Goal: Information Seeking & Learning: Compare options

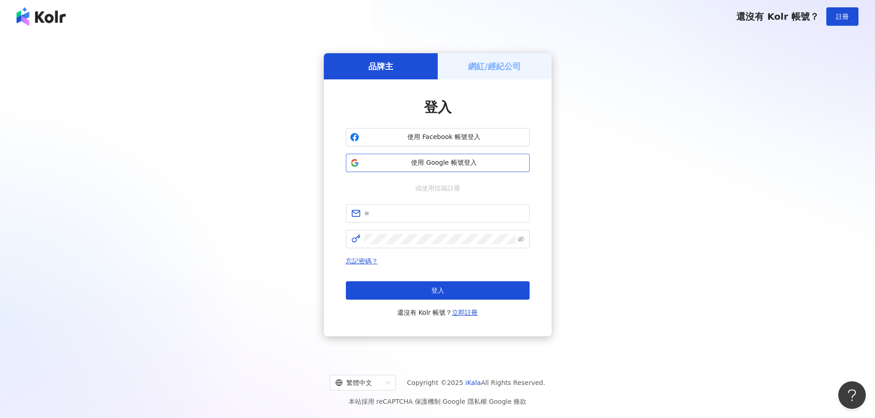
click at [425, 161] on span "使用 Google 帳號登入" at bounding box center [444, 162] width 163 height 9
click at [484, 167] on span "使用 Google 帳號登入" at bounding box center [444, 162] width 163 height 9
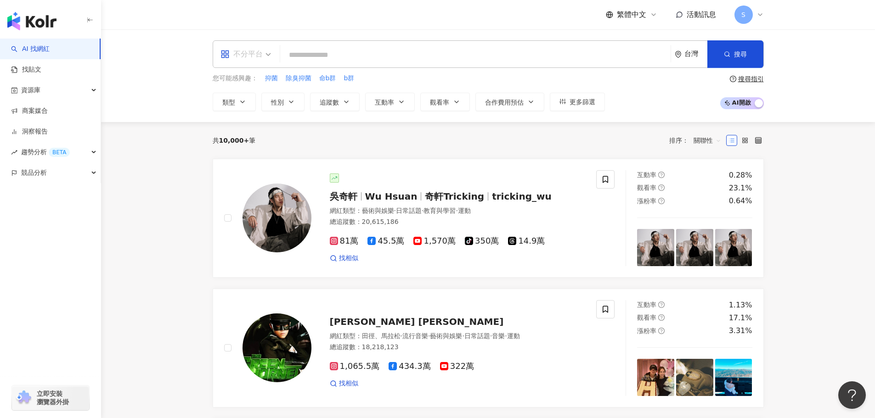
click at [255, 54] on div "不分平台" at bounding box center [241, 54] width 42 height 15
click at [262, 93] on div "Instagram" at bounding box center [249, 96] width 52 height 11
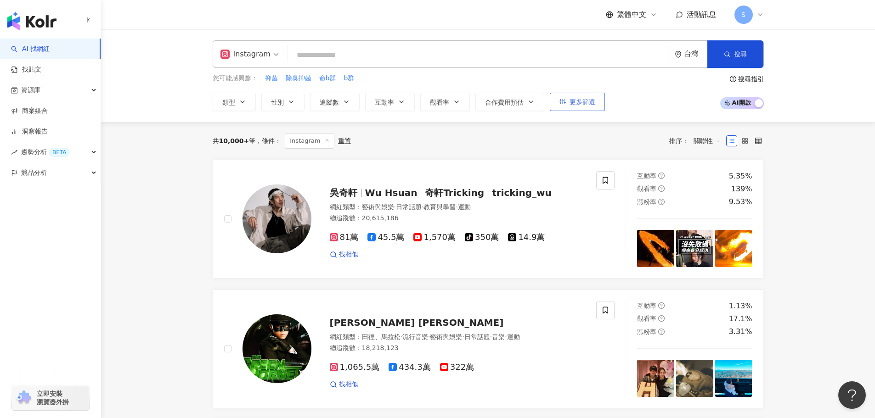
click at [583, 102] on span "更多篩選" at bounding box center [582, 101] width 26 height 7
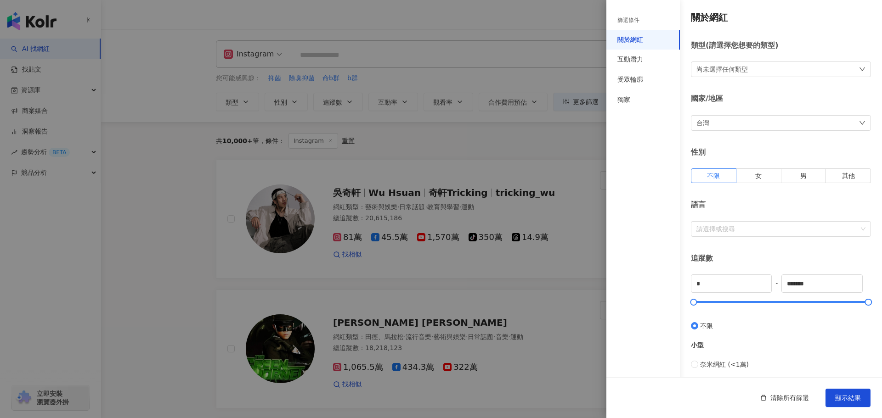
click at [722, 67] on div "尚未選擇任何類型" at bounding box center [721, 69] width 51 height 10
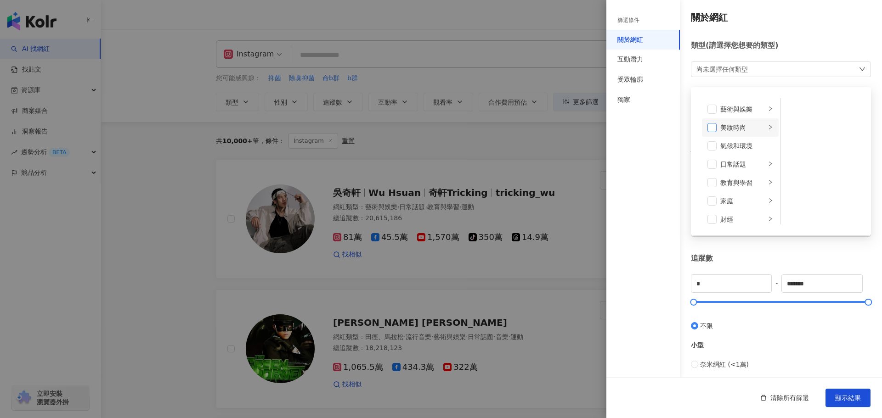
click at [716, 131] on span at bounding box center [711, 127] width 9 height 9
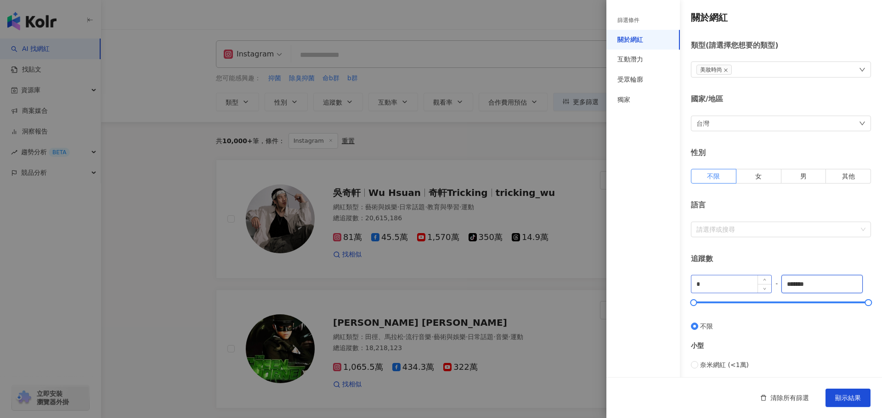
drag, startPoint x: 828, startPoint y: 283, endPoint x: 713, endPoint y: 283, distance: 115.2
click at [713, 283] on div "* - ******* 不限 小型 奈米網紅 (<1萬) 微型網紅 (1萬-3萬) 小型網紅 (3萬-5萬) 中型 中小型網紅 (5萬-10萬) 中型網紅 (…" at bounding box center [781, 409] width 180 height 269
type input "*****"
click at [845, 393] on button "顯示結果" at bounding box center [847, 398] width 45 height 18
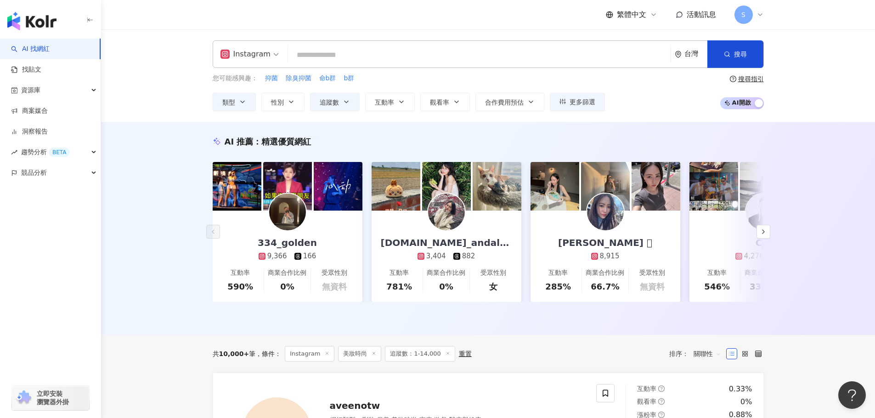
click at [365, 58] on input "search" at bounding box center [479, 54] width 375 height 17
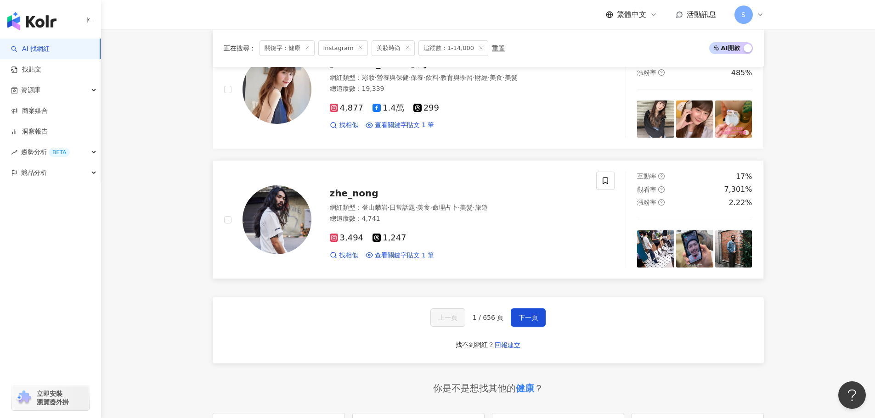
scroll to position [1469, 0]
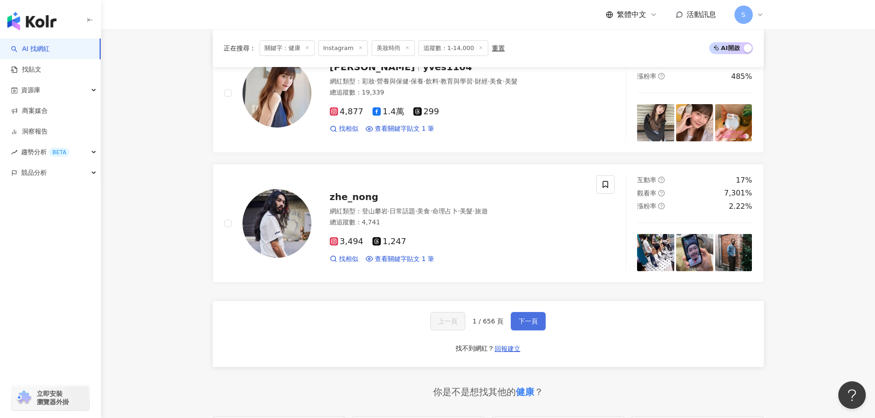
click at [532, 318] on span "下一頁" at bounding box center [527, 321] width 19 height 7
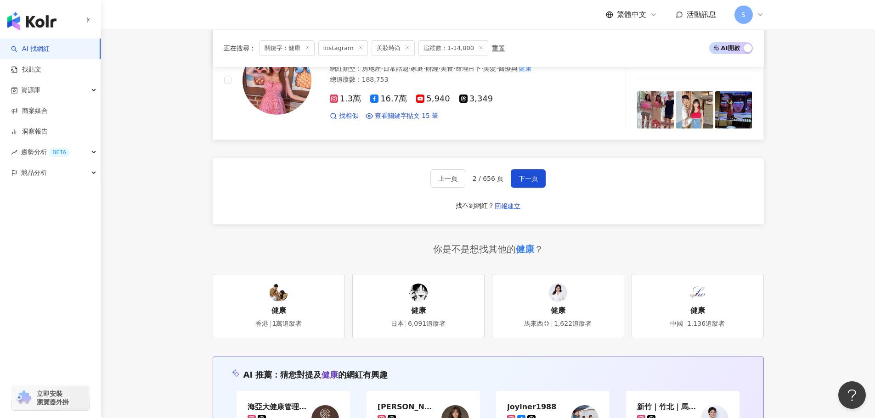
scroll to position [1607, 0]
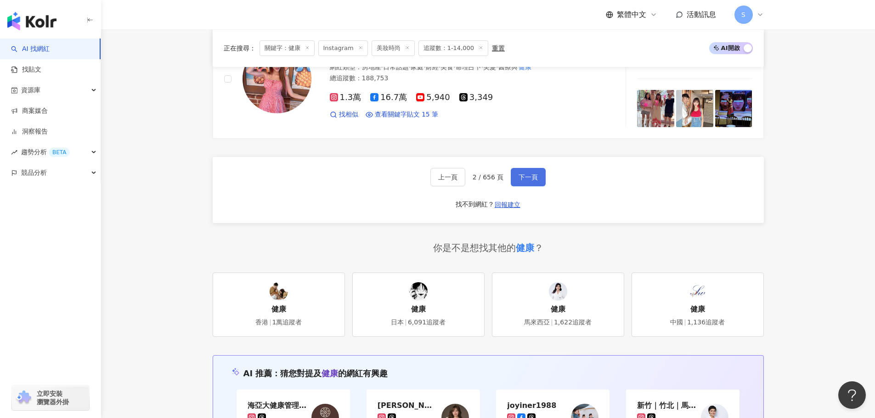
click at [529, 168] on button "下一頁" at bounding box center [528, 177] width 35 height 18
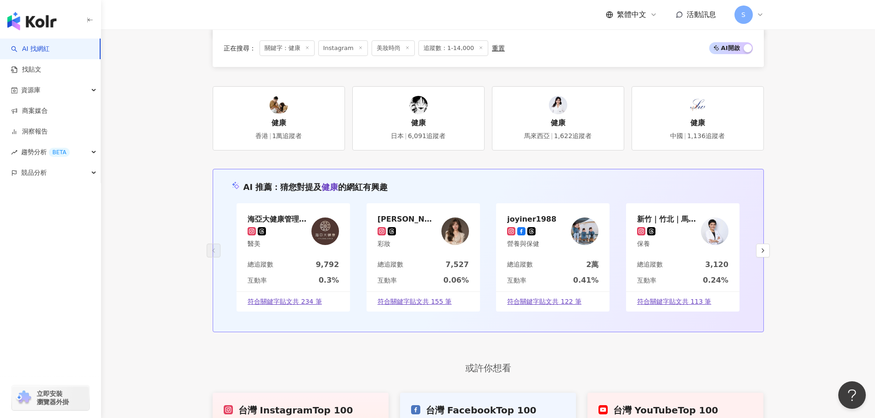
scroll to position [1623, 0]
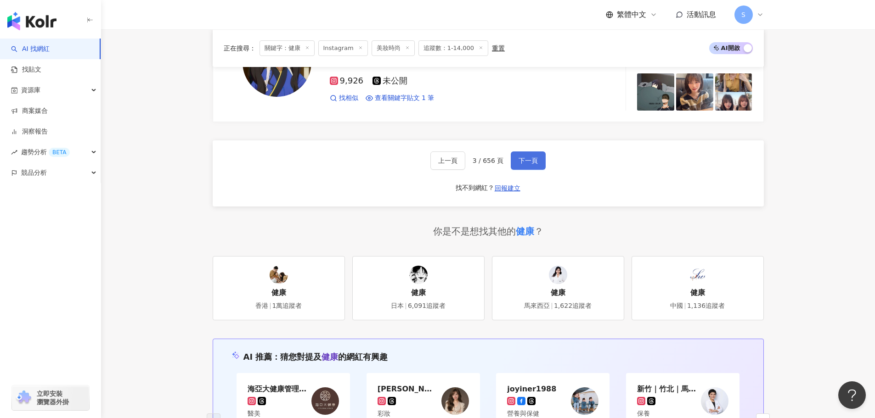
click at [534, 166] on button "下一頁" at bounding box center [528, 161] width 35 height 18
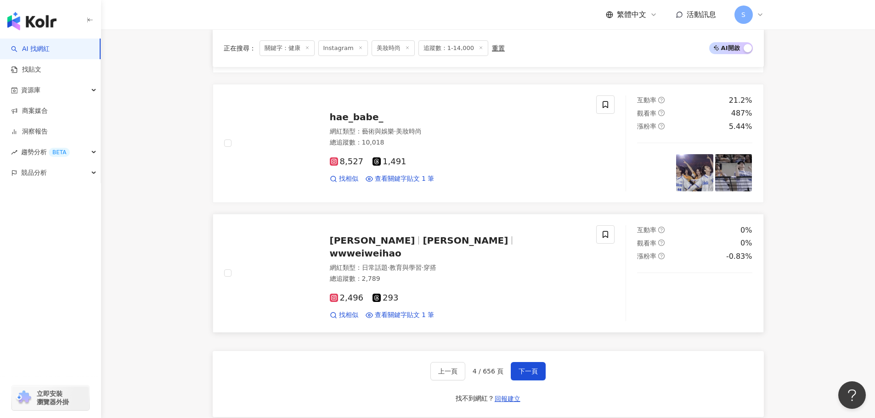
scroll to position [1440, 0]
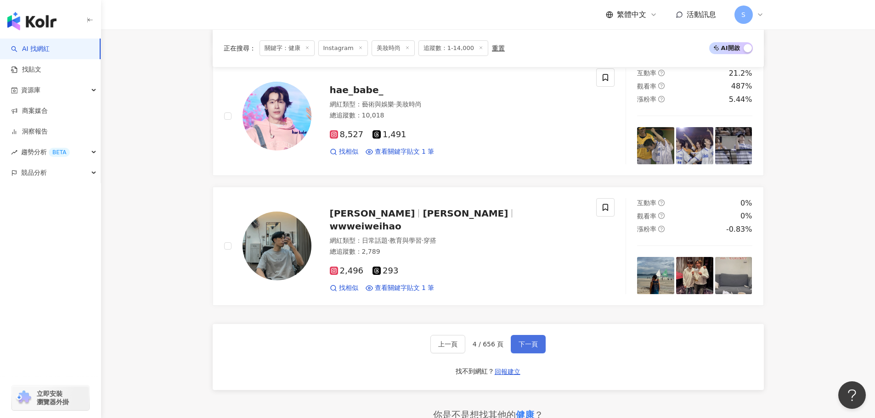
click at [534, 343] on span "下一頁" at bounding box center [527, 344] width 19 height 7
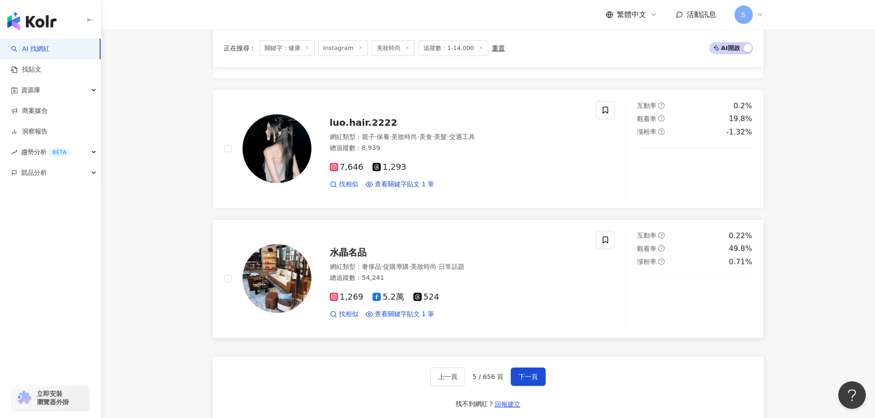
scroll to position [1377, 0]
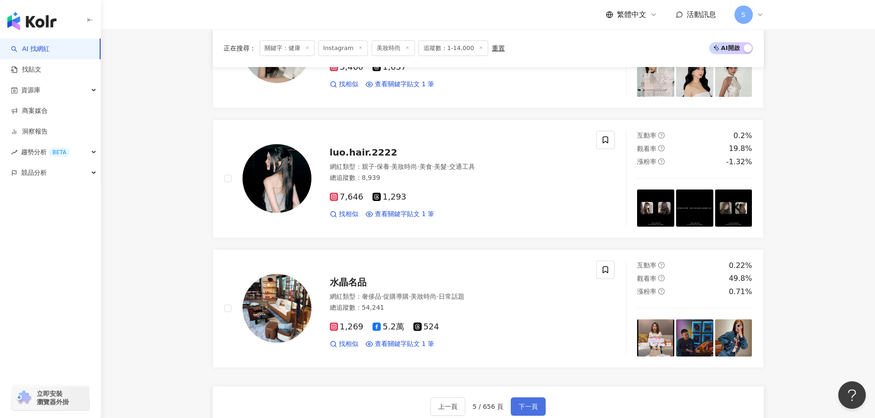
click at [534, 401] on button "下一頁" at bounding box center [528, 407] width 35 height 18
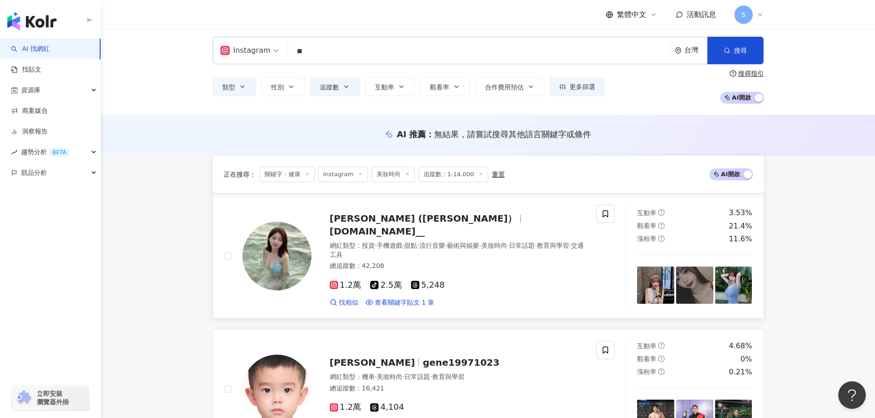
scroll to position [0, 0]
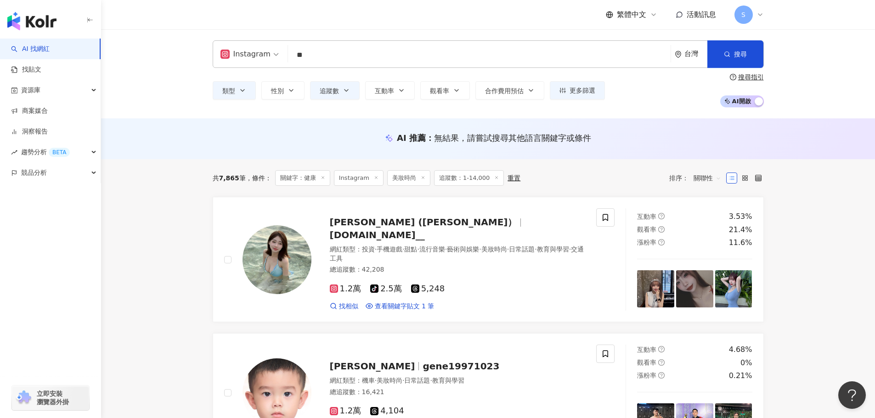
click at [320, 49] on input "**" at bounding box center [479, 54] width 375 height 17
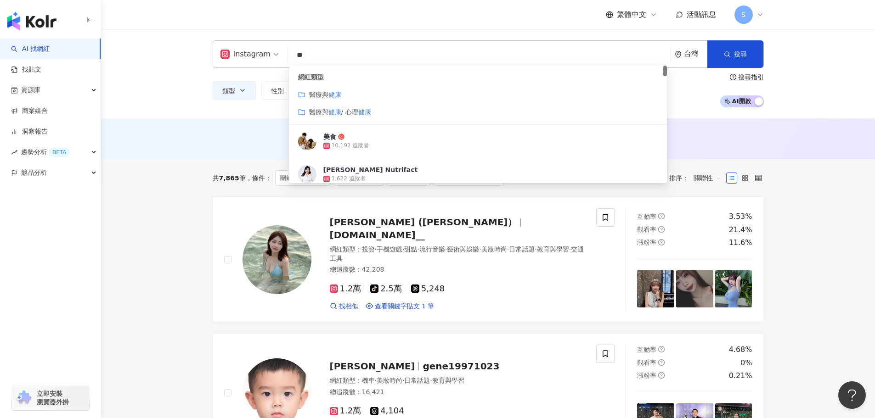
type input "*"
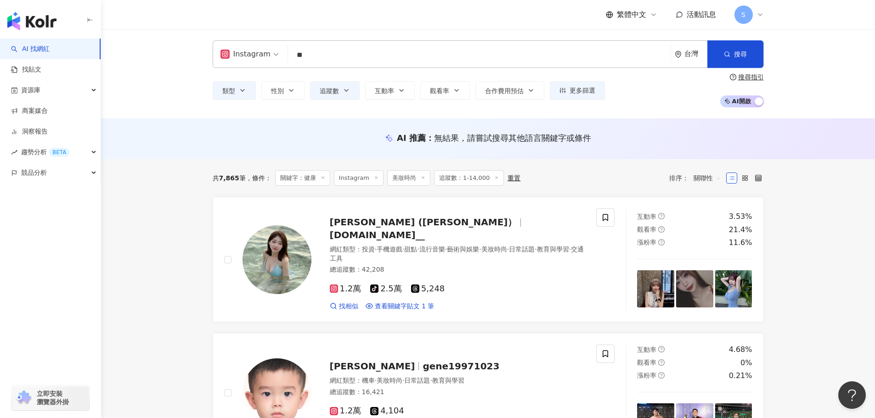
type input "*"
type input "**"
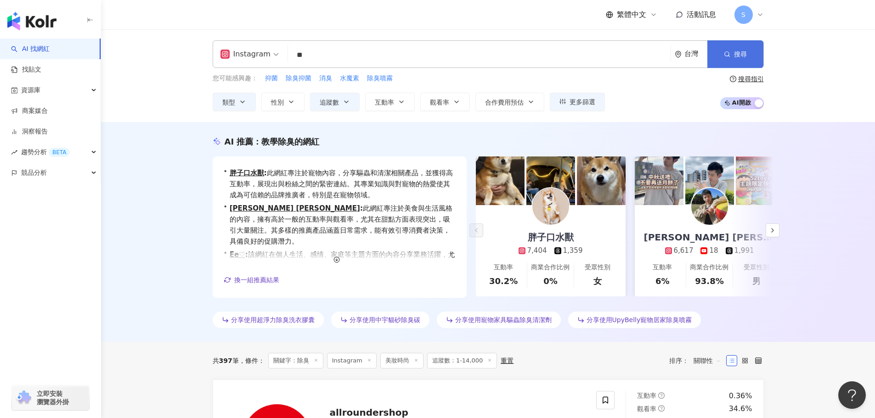
click at [741, 54] on span "搜尋" at bounding box center [740, 54] width 13 height 7
click at [414, 363] on icon at bounding box center [416, 360] width 5 height 5
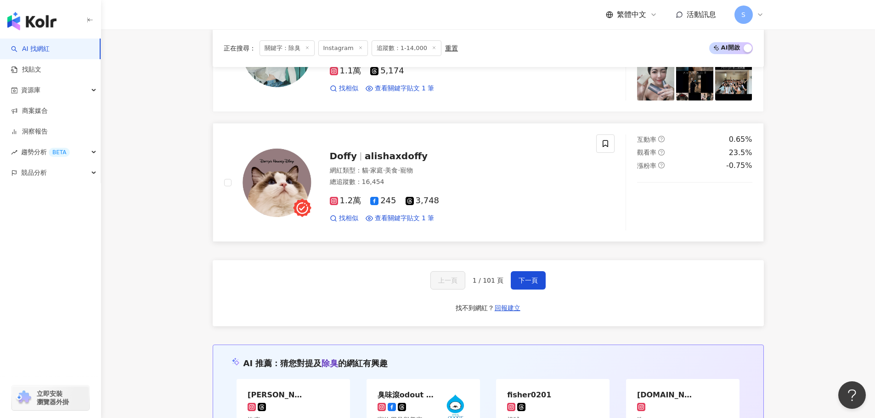
scroll to position [1599, 0]
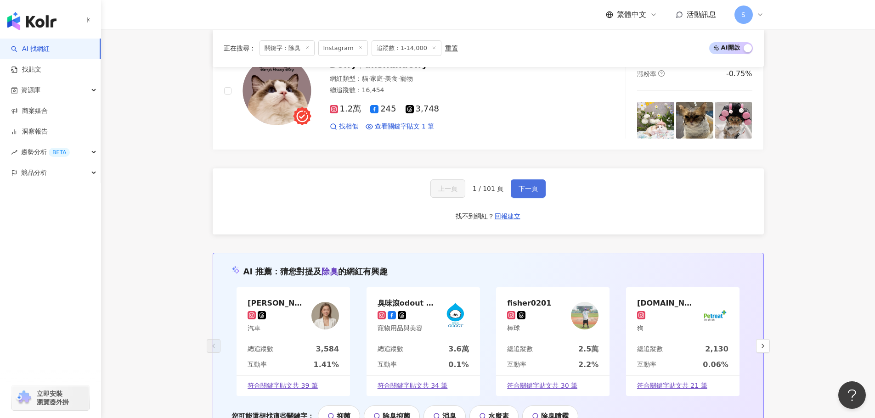
click at [538, 185] on button "下一頁" at bounding box center [528, 189] width 35 height 18
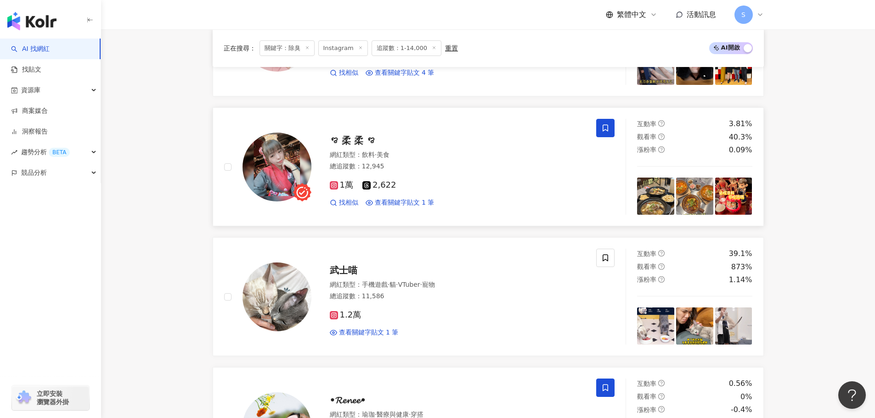
scroll to position [1331, 0]
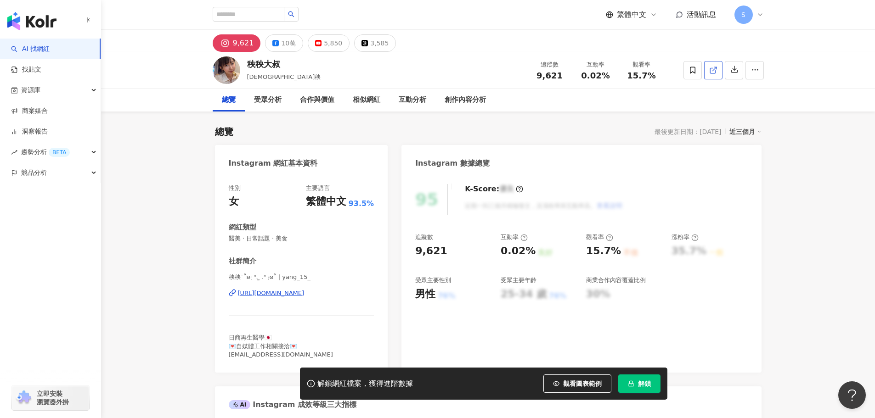
click at [715, 75] on span at bounding box center [713, 70] width 8 height 10
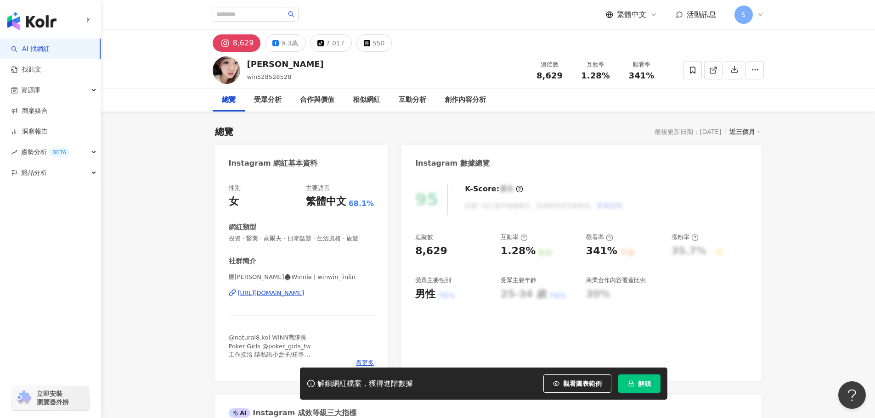
click at [697, 67] on span at bounding box center [692, 70] width 18 height 18
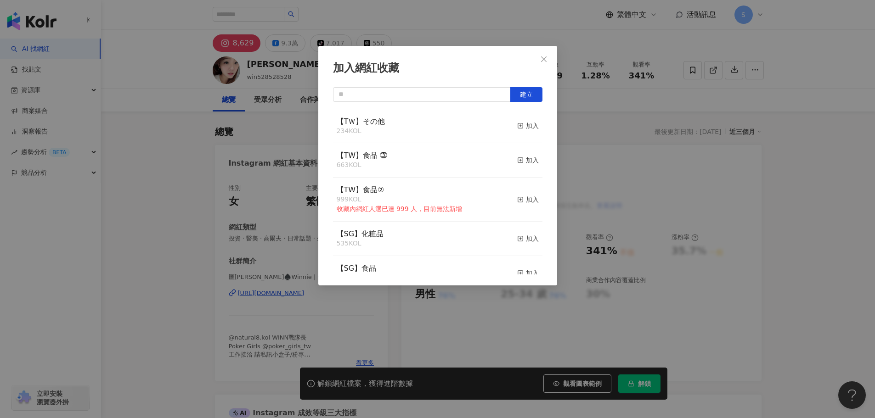
click at [523, 125] on div "加入" at bounding box center [528, 126] width 22 height 10
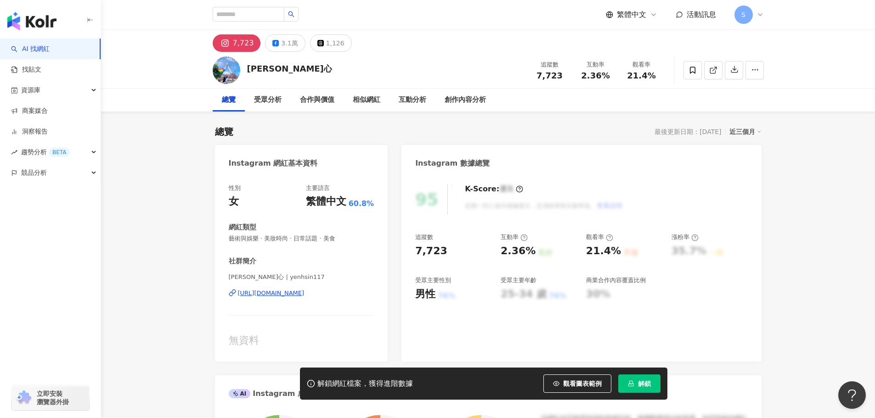
click at [713, 70] on line at bounding box center [714, 69] width 4 height 4
click at [692, 63] on span at bounding box center [692, 70] width 18 height 18
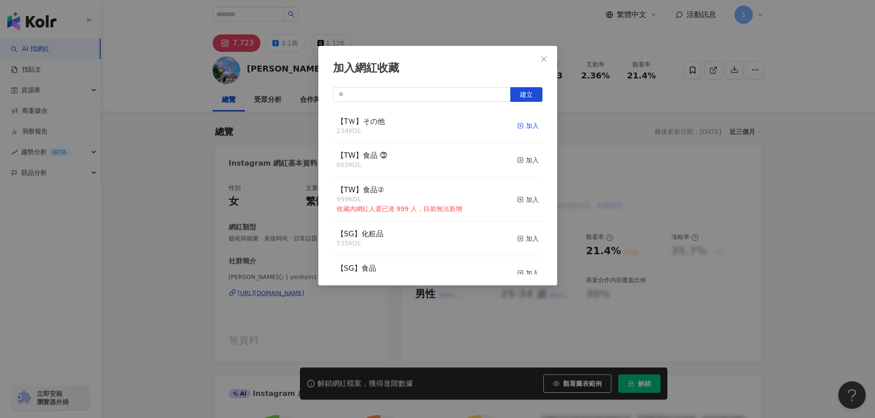
click at [517, 127] on icon "button" at bounding box center [520, 126] width 6 height 6
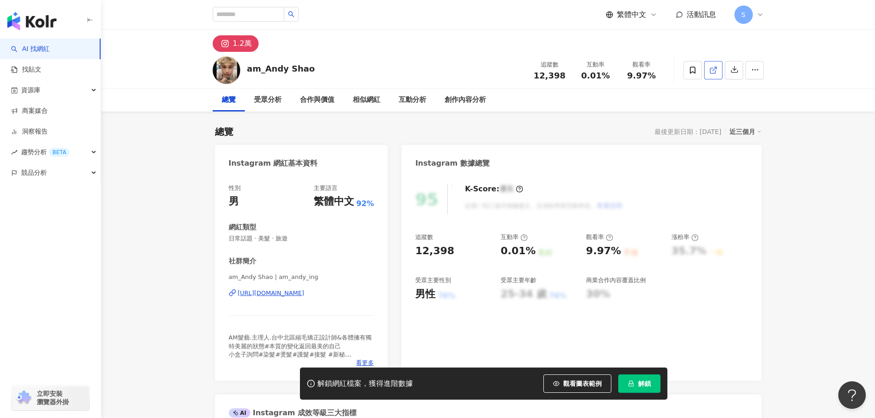
click at [713, 74] on span at bounding box center [713, 70] width 8 height 10
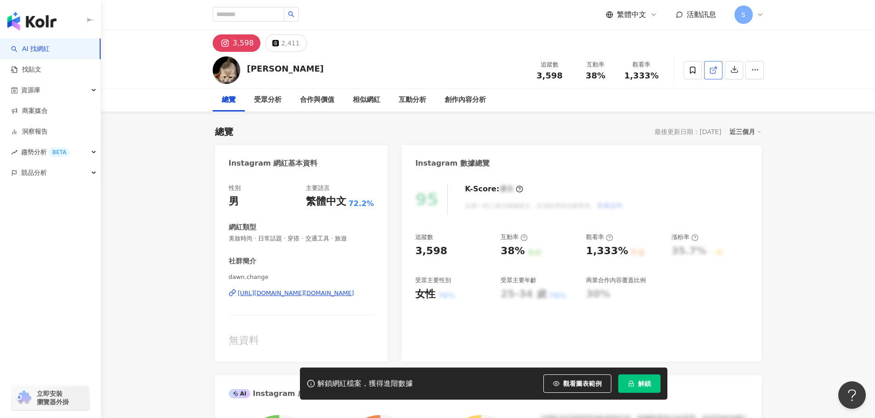
click at [718, 70] on link at bounding box center [713, 70] width 18 height 18
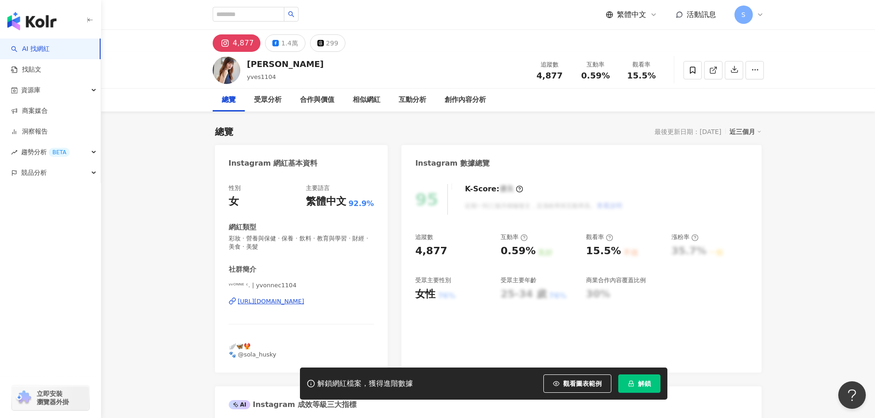
drag, startPoint x: 709, startPoint y: 67, endPoint x: 399, endPoint y: 6, distance: 316.2
click at [709, 67] on icon at bounding box center [713, 70] width 8 height 8
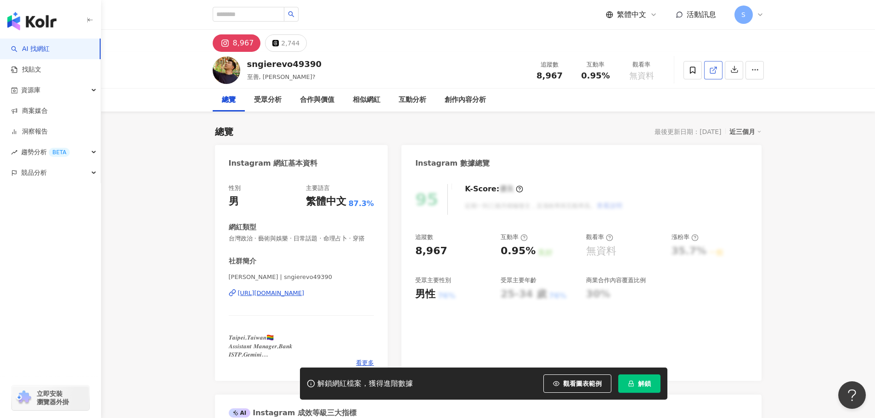
click at [714, 73] on icon at bounding box center [713, 70] width 8 height 8
click at [688, 71] on icon at bounding box center [692, 70] width 8 height 8
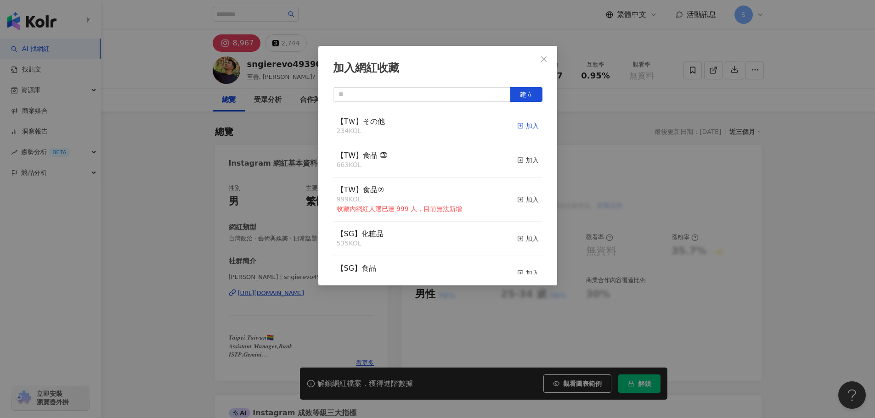
click at [522, 128] on div "加入" at bounding box center [528, 126] width 22 height 10
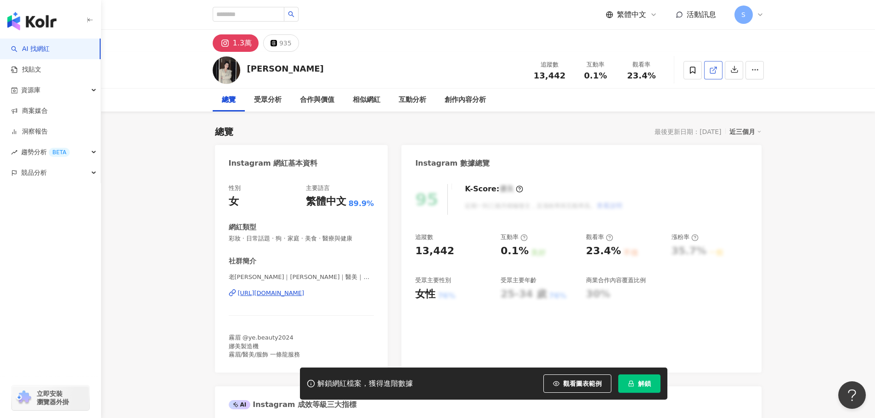
click at [716, 67] on polyline at bounding box center [715, 68] width 2 height 2
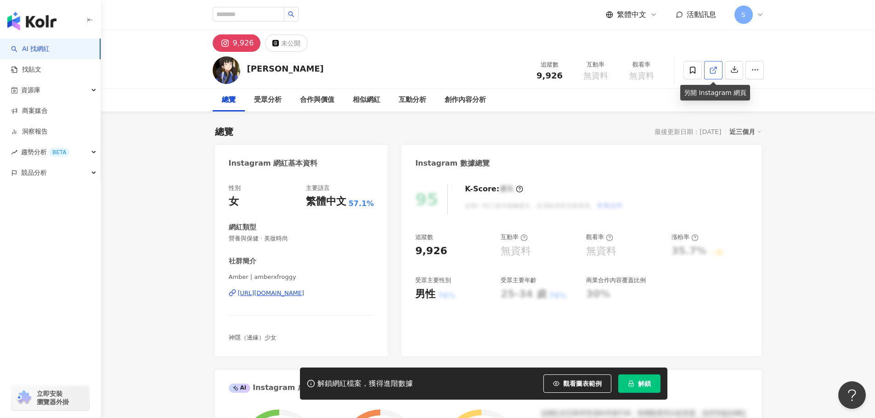
click at [719, 77] on link at bounding box center [713, 70] width 18 height 18
click at [702, 68] on div at bounding box center [723, 70] width 80 height 28
click at [697, 68] on span at bounding box center [692, 70] width 18 height 18
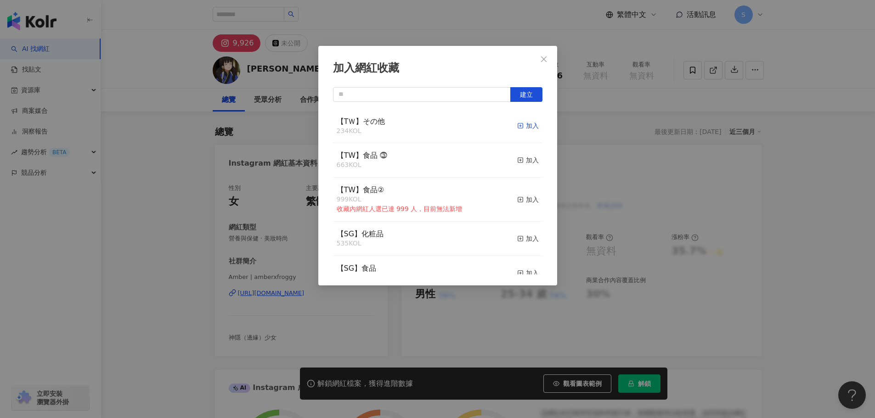
click at [517, 126] on div "加入" at bounding box center [528, 126] width 22 height 10
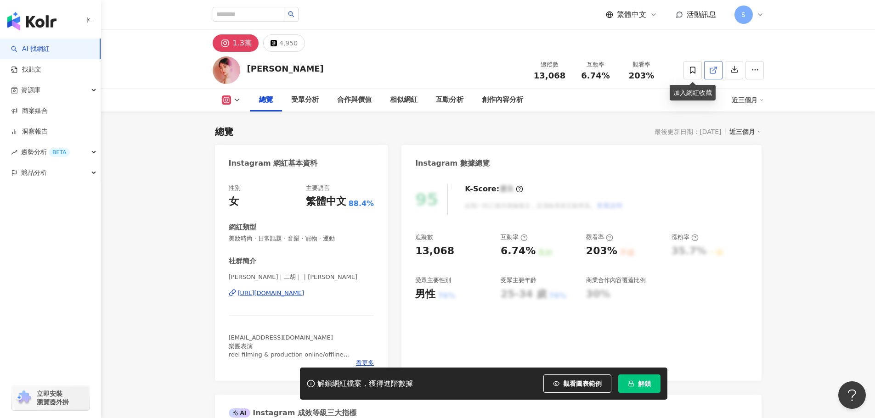
click at [715, 73] on icon at bounding box center [713, 70] width 8 height 8
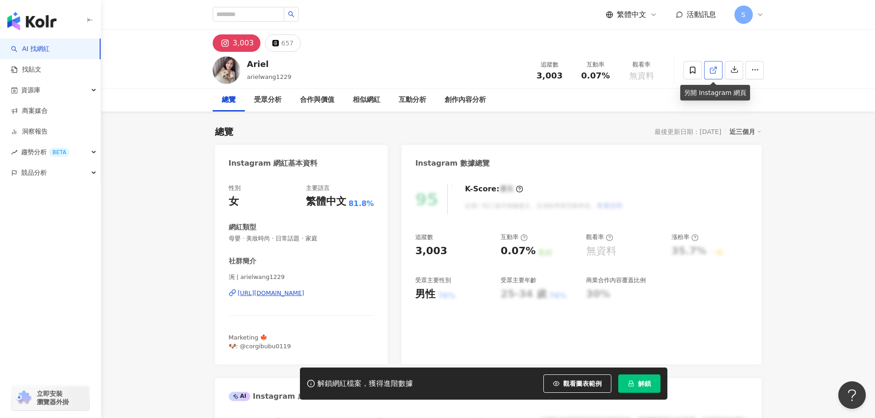
click at [718, 70] on link at bounding box center [713, 70] width 18 height 18
click at [692, 72] on icon at bounding box center [693, 70] width 6 height 7
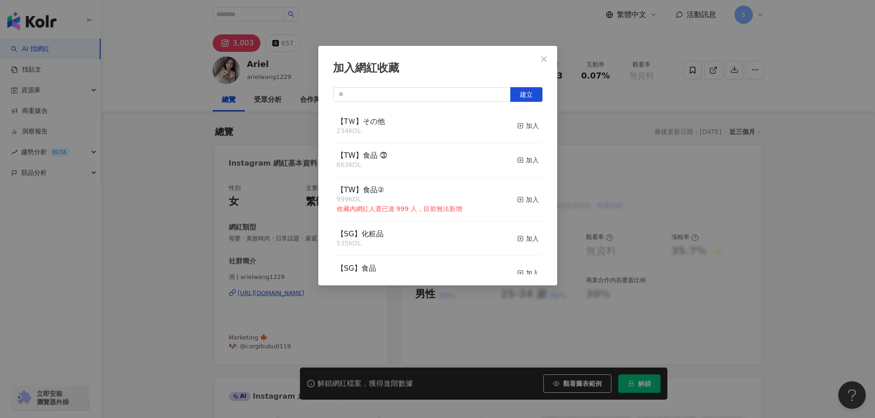
click at [507, 129] on div "【TＷ】その他 234 KOL 加入" at bounding box center [437, 126] width 209 height 34
click at [517, 124] on div "加入" at bounding box center [528, 126] width 22 height 10
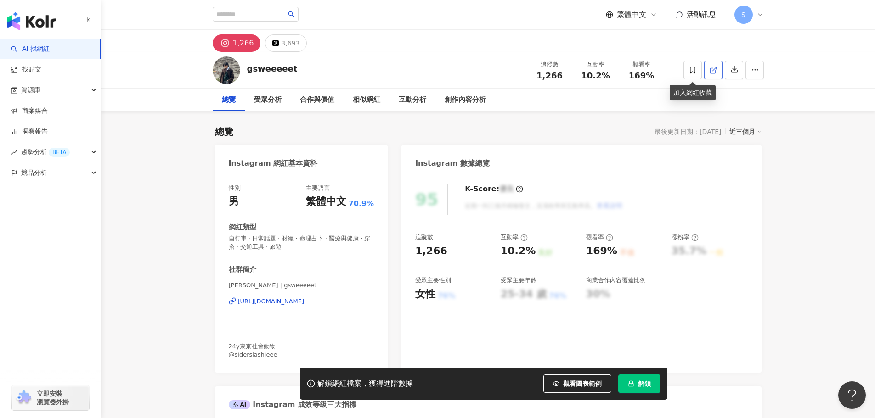
click at [706, 69] on link at bounding box center [713, 70] width 18 height 18
click at [693, 70] on icon at bounding box center [692, 70] width 8 height 8
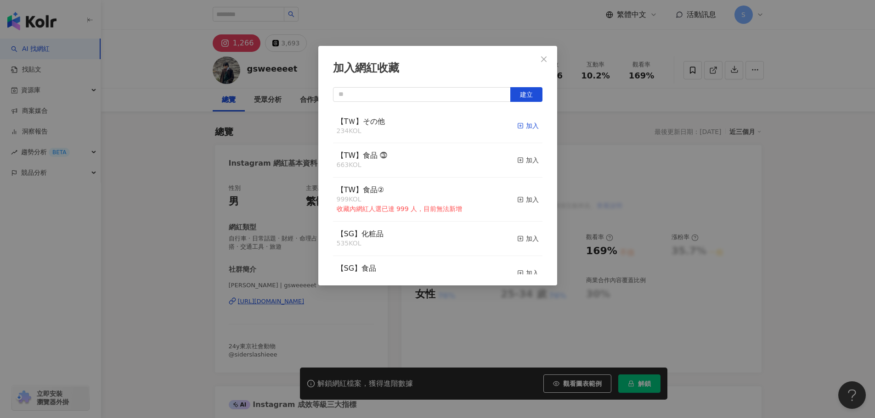
click at [524, 125] on div "加入" at bounding box center [528, 126] width 22 height 10
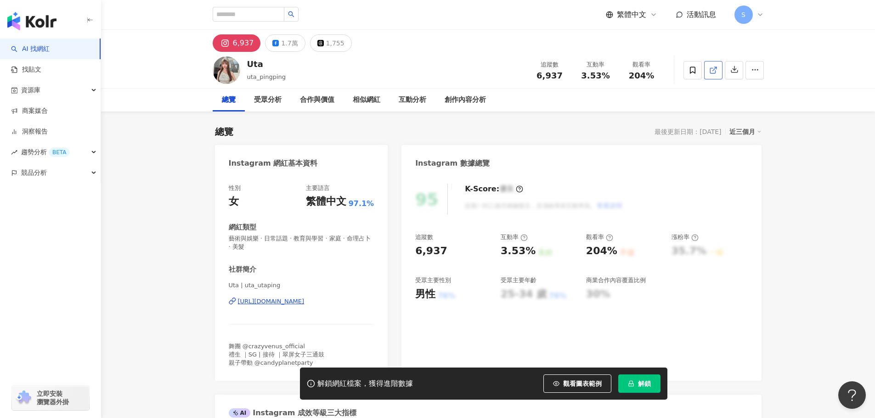
click at [711, 64] on link at bounding box center [713, 70] width 18 height 18
click at [691, 62] on span at bounding box center [692, 70] width 18 height 18
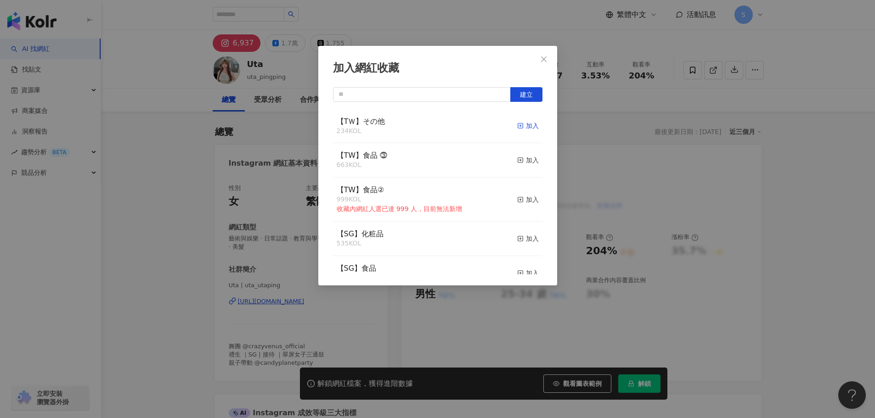
click at [517, 129] on rect "button" at bounding box center [519, 126] width 5 height 5
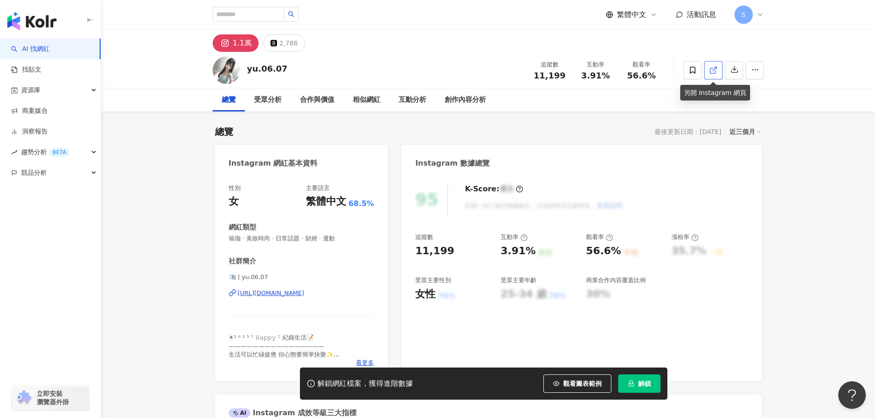
click at [713, 72] on icon at bounding box center [713, 70] width 8 height 8
click at [688, 69] on span at bounding box center [692, 70] width 18 height 18
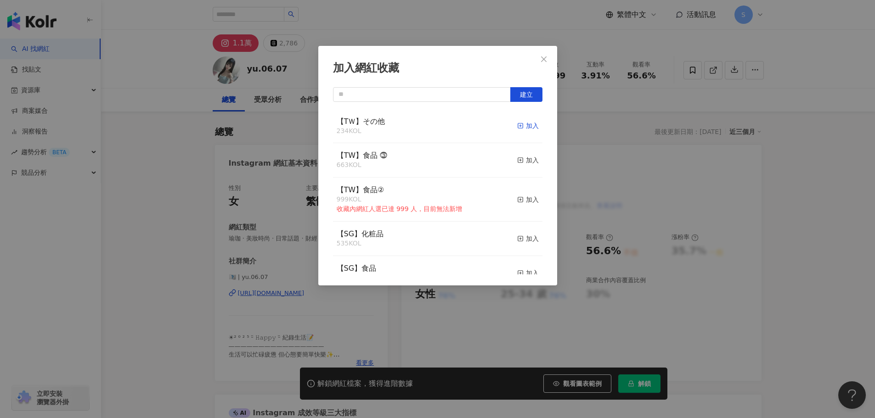
click at [519, 122] on div "加入" at bounding box center [528, 126] width 22 height 10
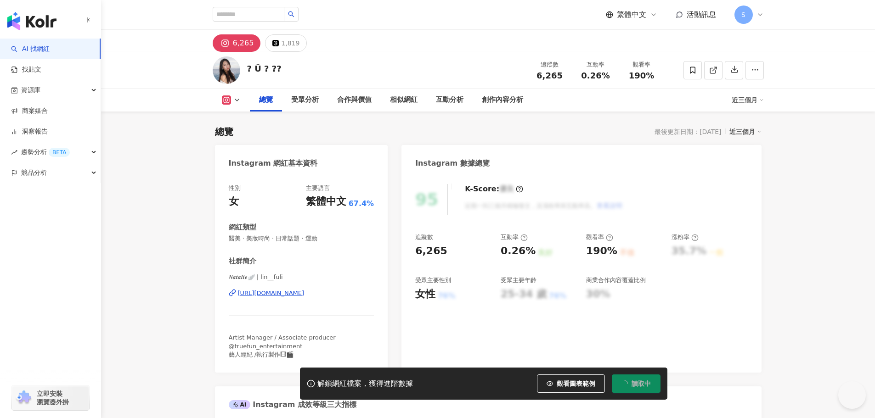
click at [713, 73] on icon at bounding box center [712, 70] width 5 height 5
click at [686, 74] on span at bounding box center [692, 70] width 18 height 18
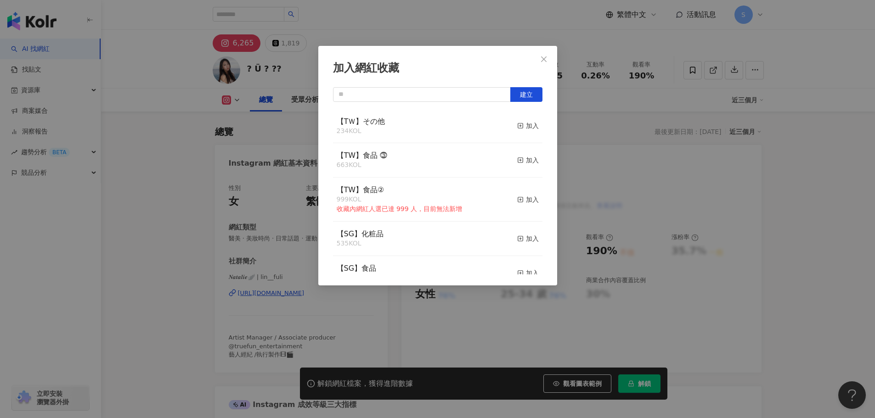
click at [517, 119] on button "加入" at bounding box center [528, 126] width 22 height 19
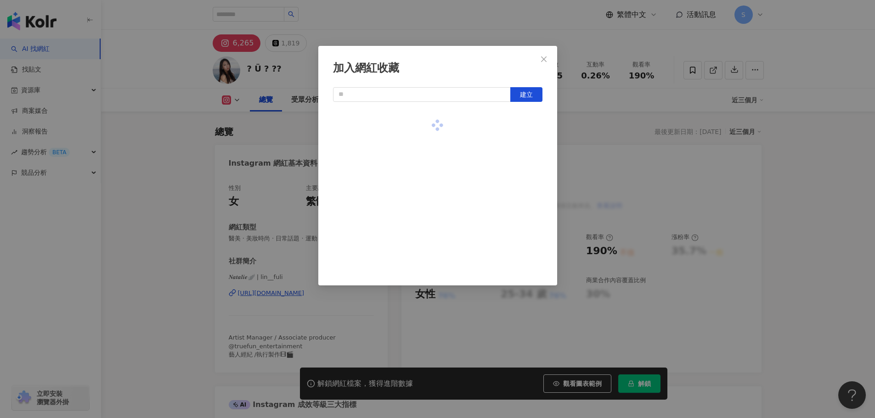
click at [513, 124] on div at bounding box center [437, 125] width 209 height 33
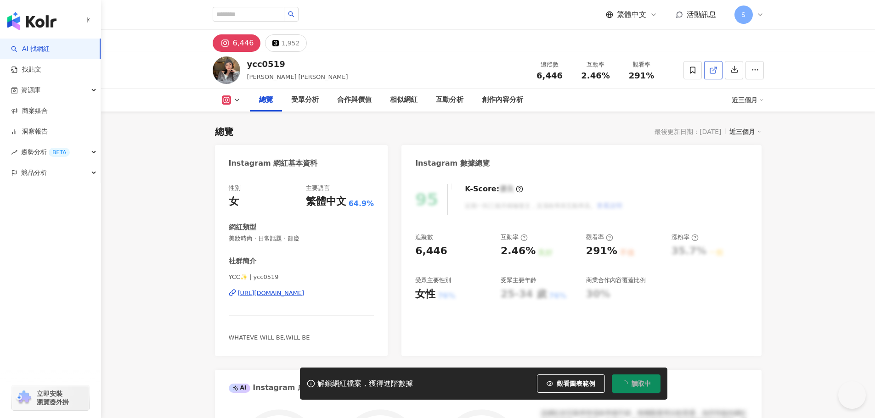
click at [710, 70] on icon at bounding box center [713, 70] width 8 height 8
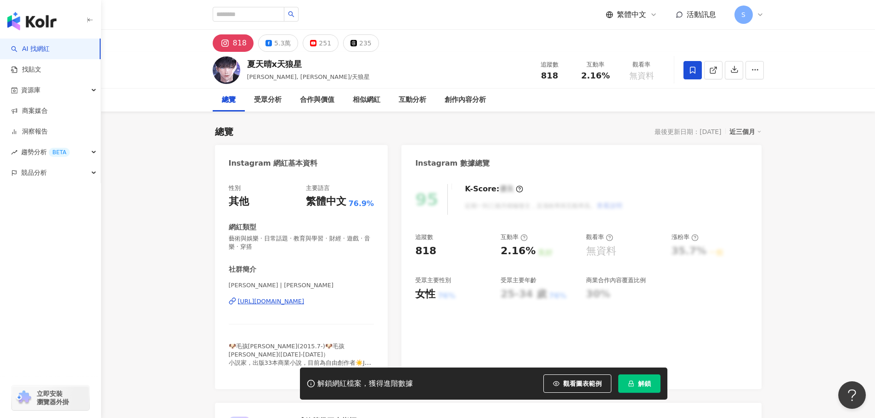
click at [693, 67] on icon at bounding box center [693, 70] width 6 height 7
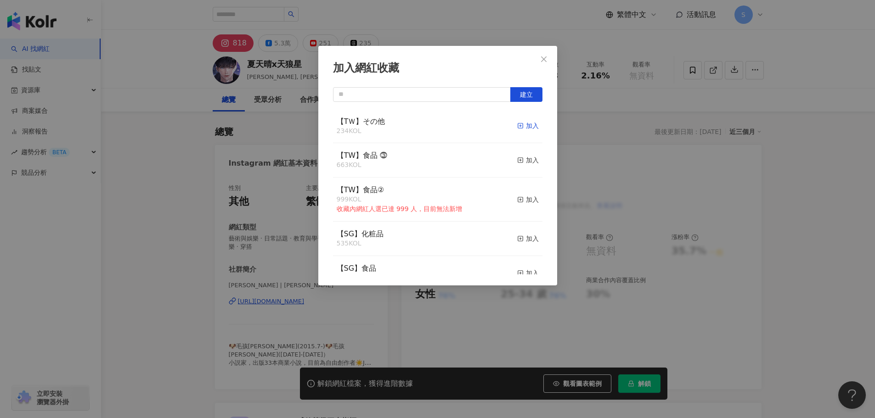
click at [521, 129] on div "加入" at bounding box center [528, 126] width 22 height 10
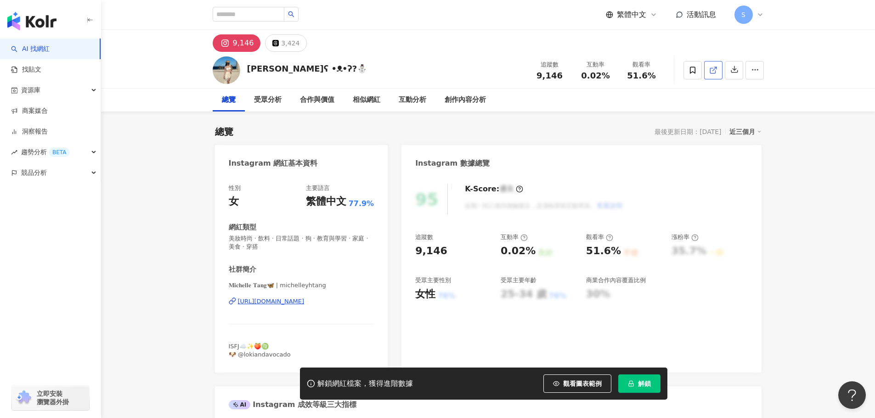
click at [714, 73] on icon at bounding box center [713, 70] width 8 height 8
click at [694, 71] on icon at bounding box center [692, 70] width 8 height 8
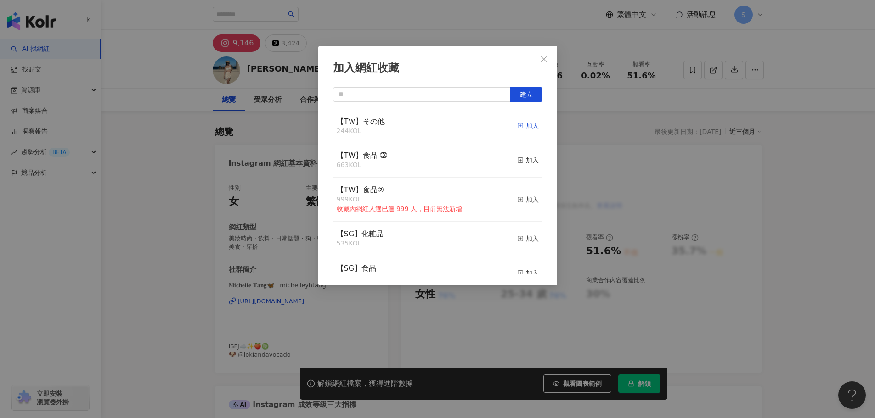
click at [522, 127] on div "加入" at bounding box center [528, 126] width 22 height 10
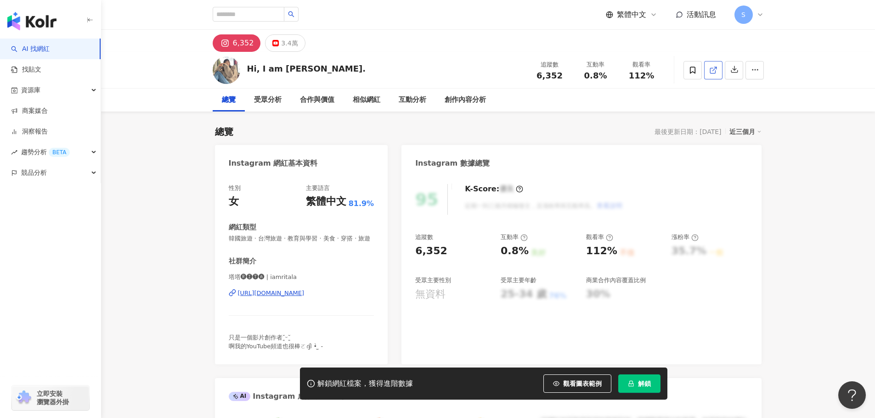
click at [708, 71] on link at bounding box center [713, 70] width 18 height 18
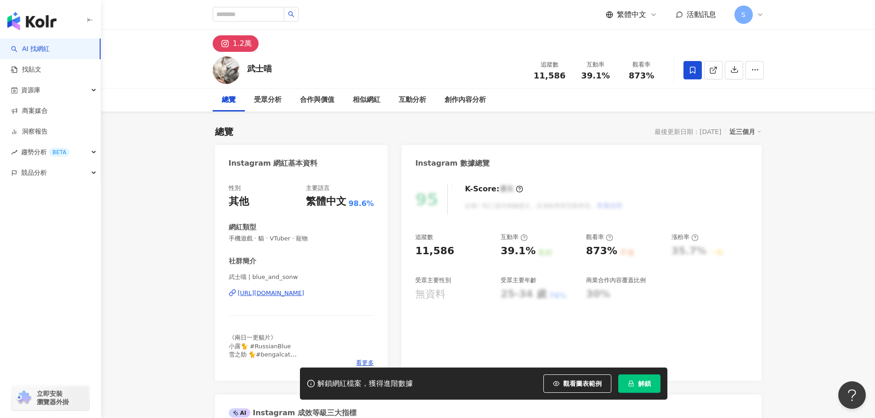
click at [697, 70] on span at bounding box center [692, 70] width 18 height 18
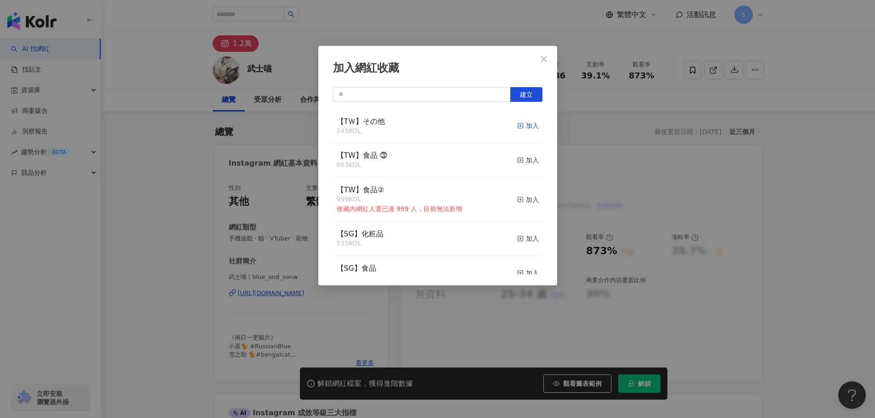
click at [522, 127] on div "加入" at bounding box center [528, 126] width 22 height 10
click at [544, 66] on button "Close" at bounding box center [543, 59] width 18 height 18
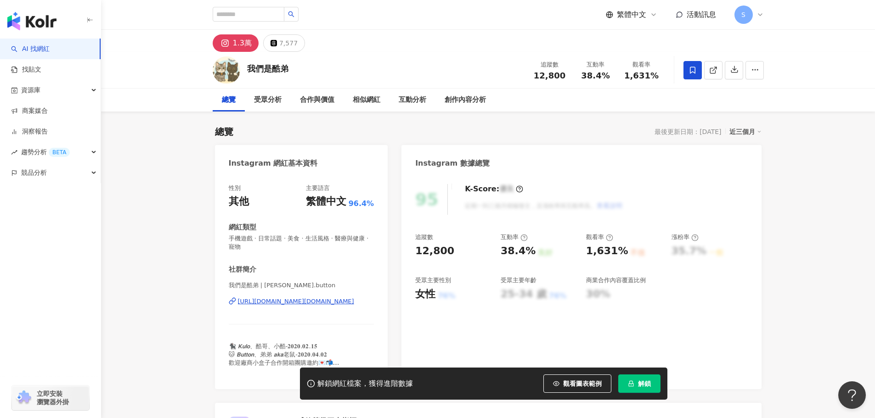
click at [690, 71] on icon at bounding box center [693, 70] width 6 height 7
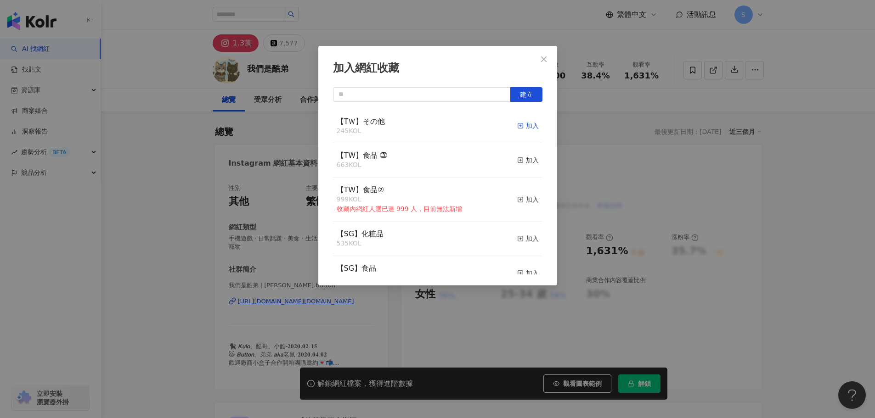
click at [521, 122] on div "加入" at bounding box center [528, 126] width 22 height 10
click at [544, 64] on button "Close" at bounding box center [543, 59] width 18 height 18
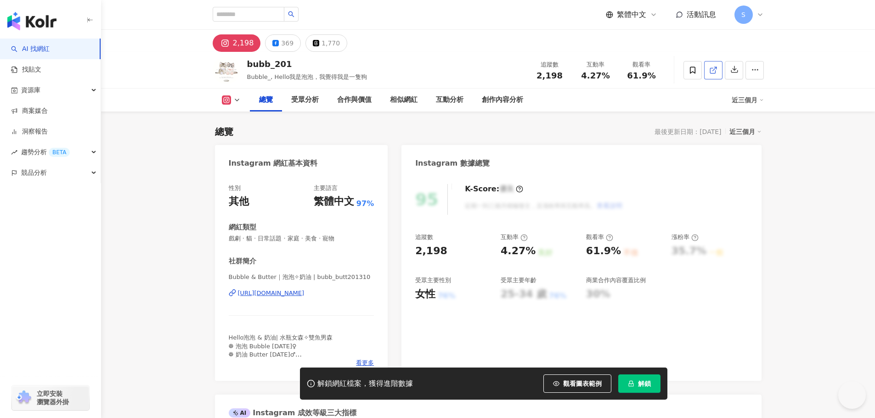
click at [713, 71] on line at bounding box center [714, 69] width 4 height 4
click at [698, 73] on span at bounding box center [692, 70] width 18 height 18
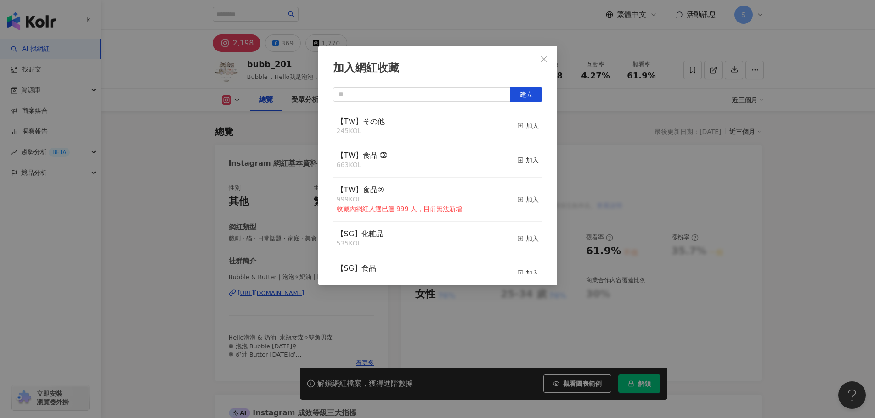
click at [517, 131] on button "加入" at bounding box center [528, 126] width 22 height 19
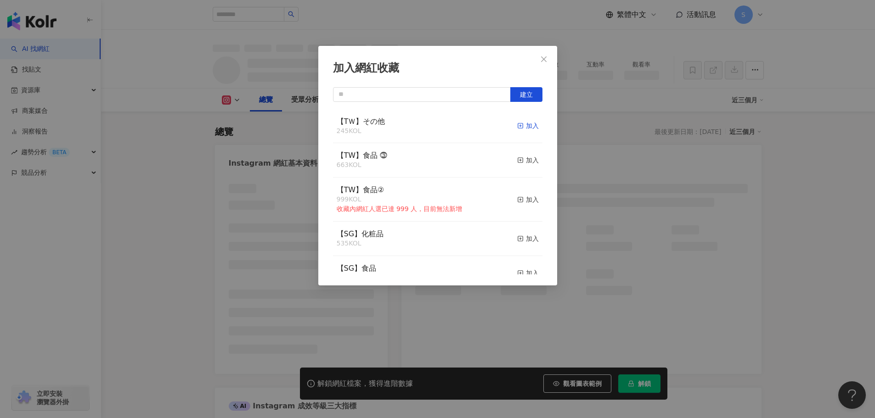
click at [524, 129] on div "加入" at bounding box center [528, 126] width 22 height 10
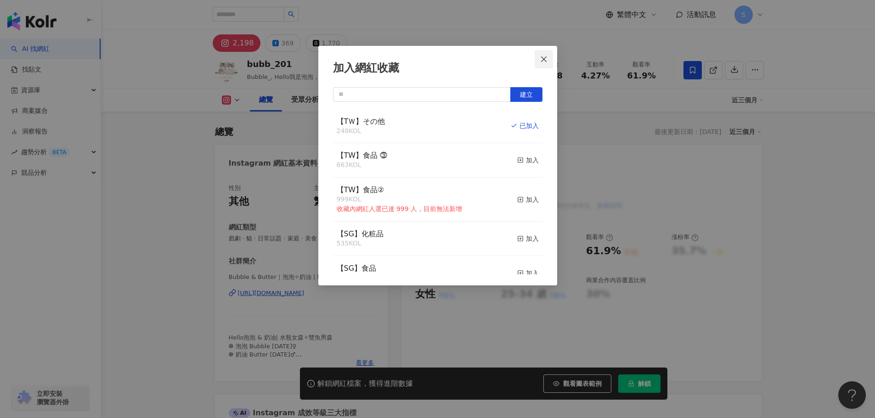
click at [546, 60] on icon "close" at bounding box center [543, 59] width 7 height 7
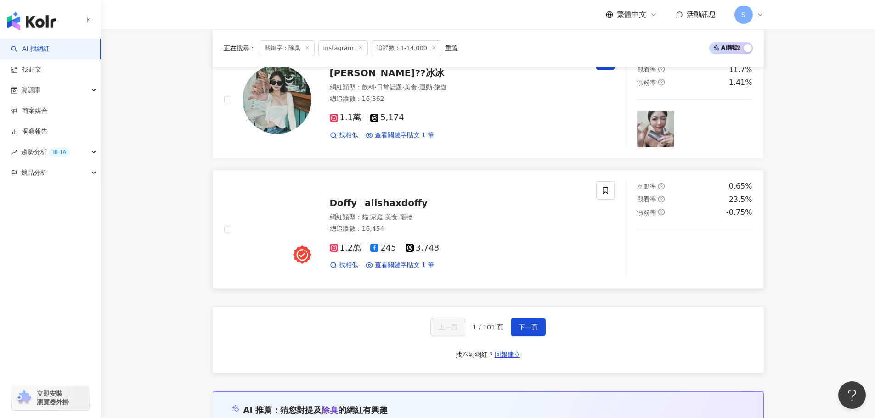
scroll to position [1640, 0]
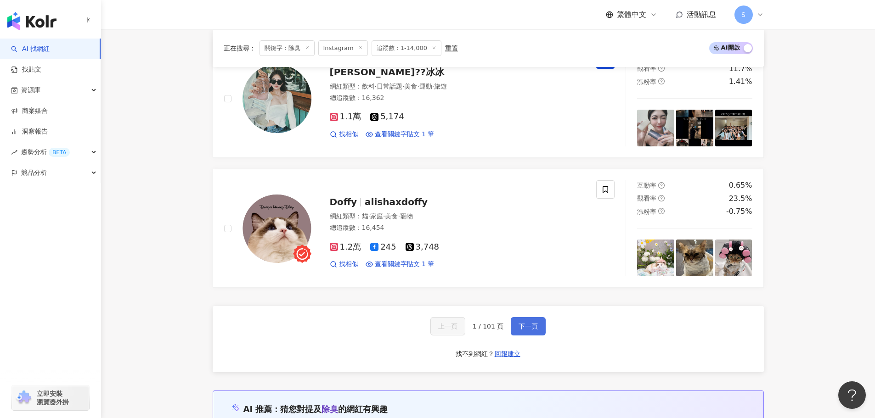
click at [529, 324] on span "下一頁" at bounding box center [527, 326] width 19 height 7
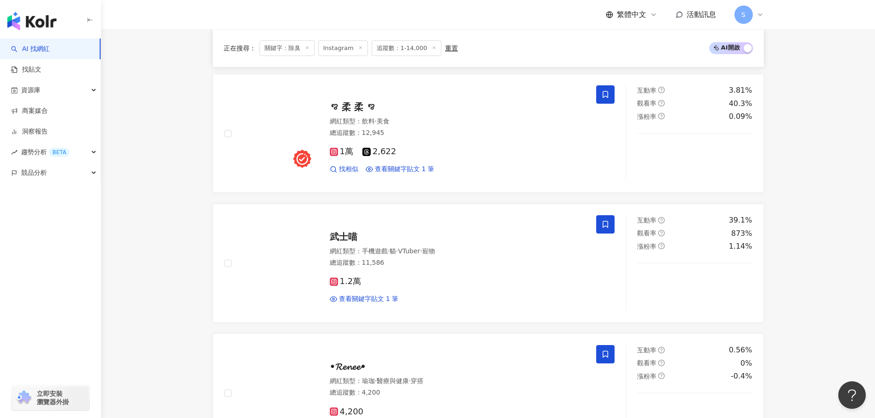
scroll to position [1594, 0]
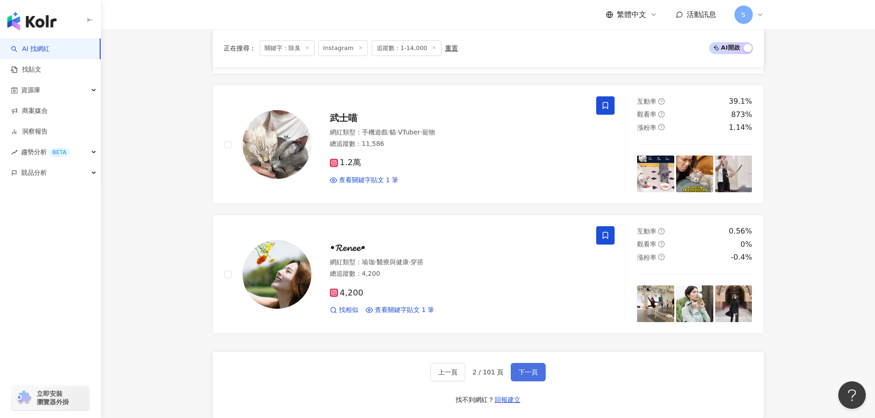
click at [522, 372] on span "下一頁" at bounding box center [527, 372] width 19 height 7
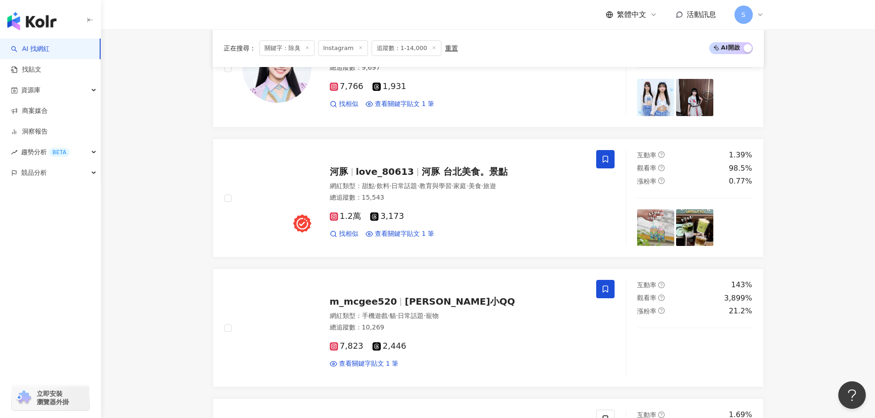
scroll to position [1824, 0]
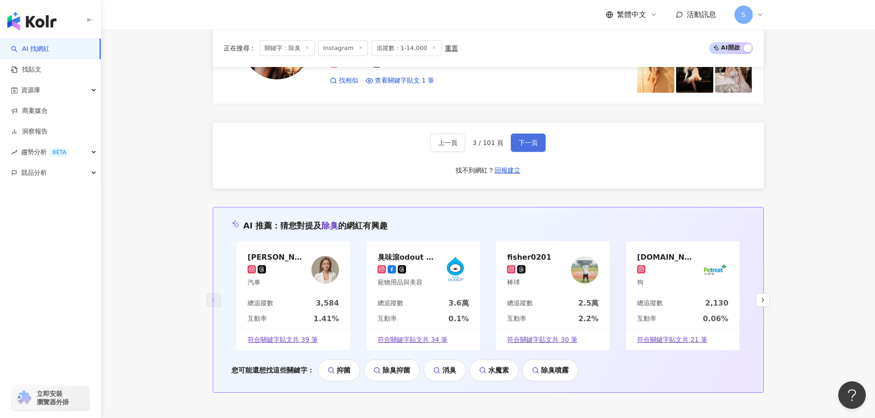
click at [516, 145] on button "下一頁" at bounding box center [528, 143] width 35 height 18
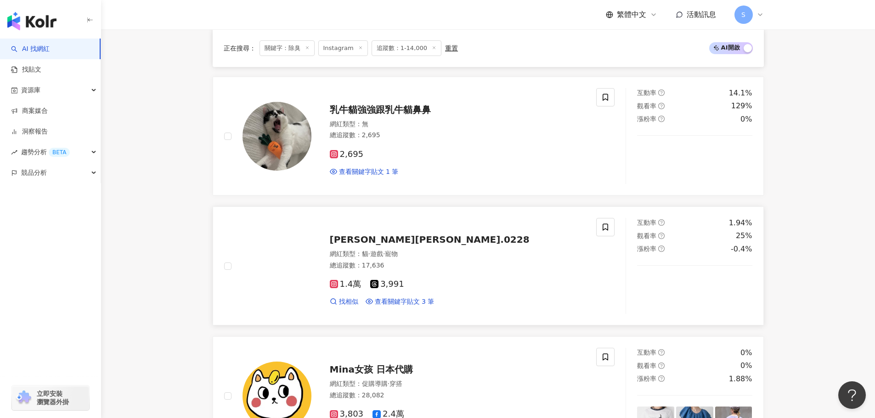
scroll to position [538, 0]
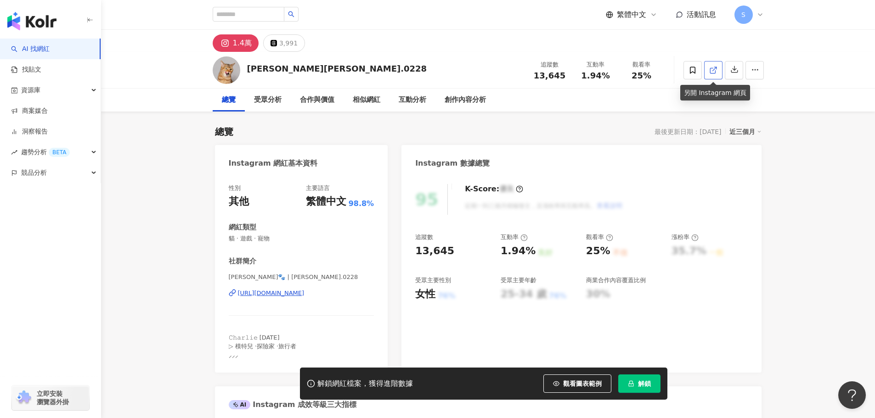
click at [718, 72] on link at bounding box center [713, 70] width 18 height 18
